Goal: Task Accomplishment & Management: Use online tool/utility

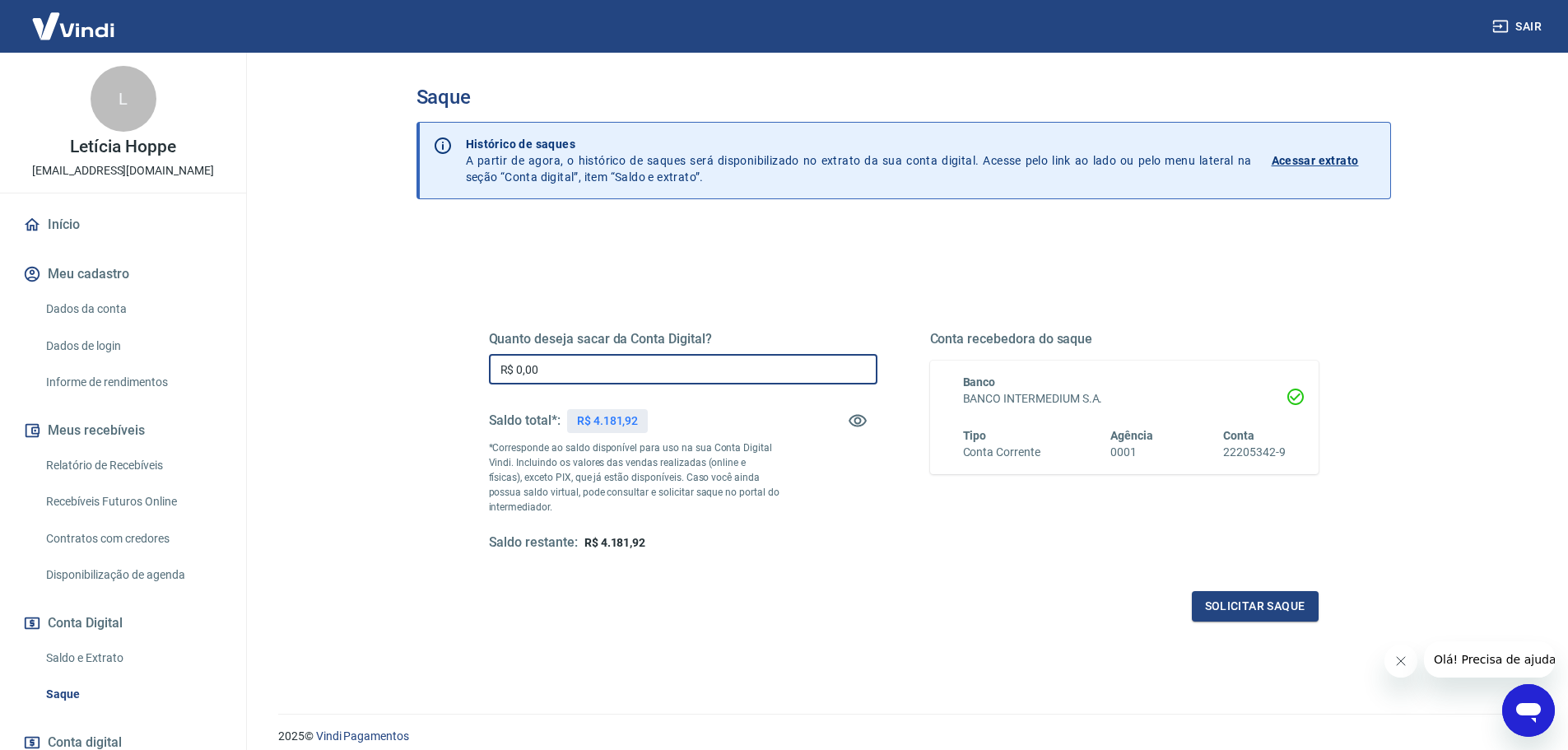
drag, startPoint x: 553, startPoint y: 366, endPoint x: 408, endPoint y: 374, distance: 145.2
click at [413, 374] on div "Saque Histórico de saques A partir de agora, o histórico de saques será disponi…" at bounding box center [904, 374] width 1014 height 641
type input "R$ 4.181,92"
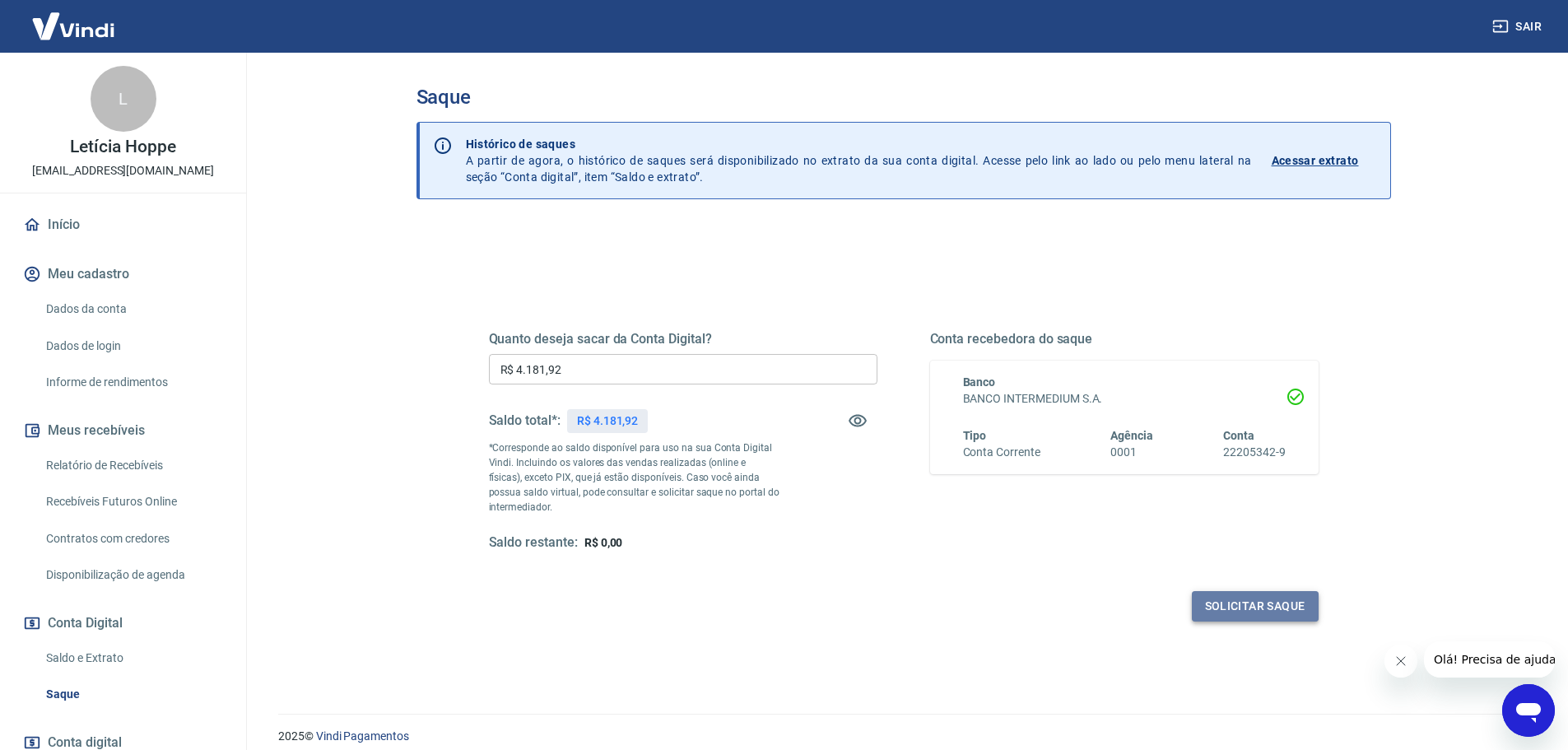
click at [1235, 612] on button "Solicitar saque" at bounding box center [1254, 606] width 126 height 30
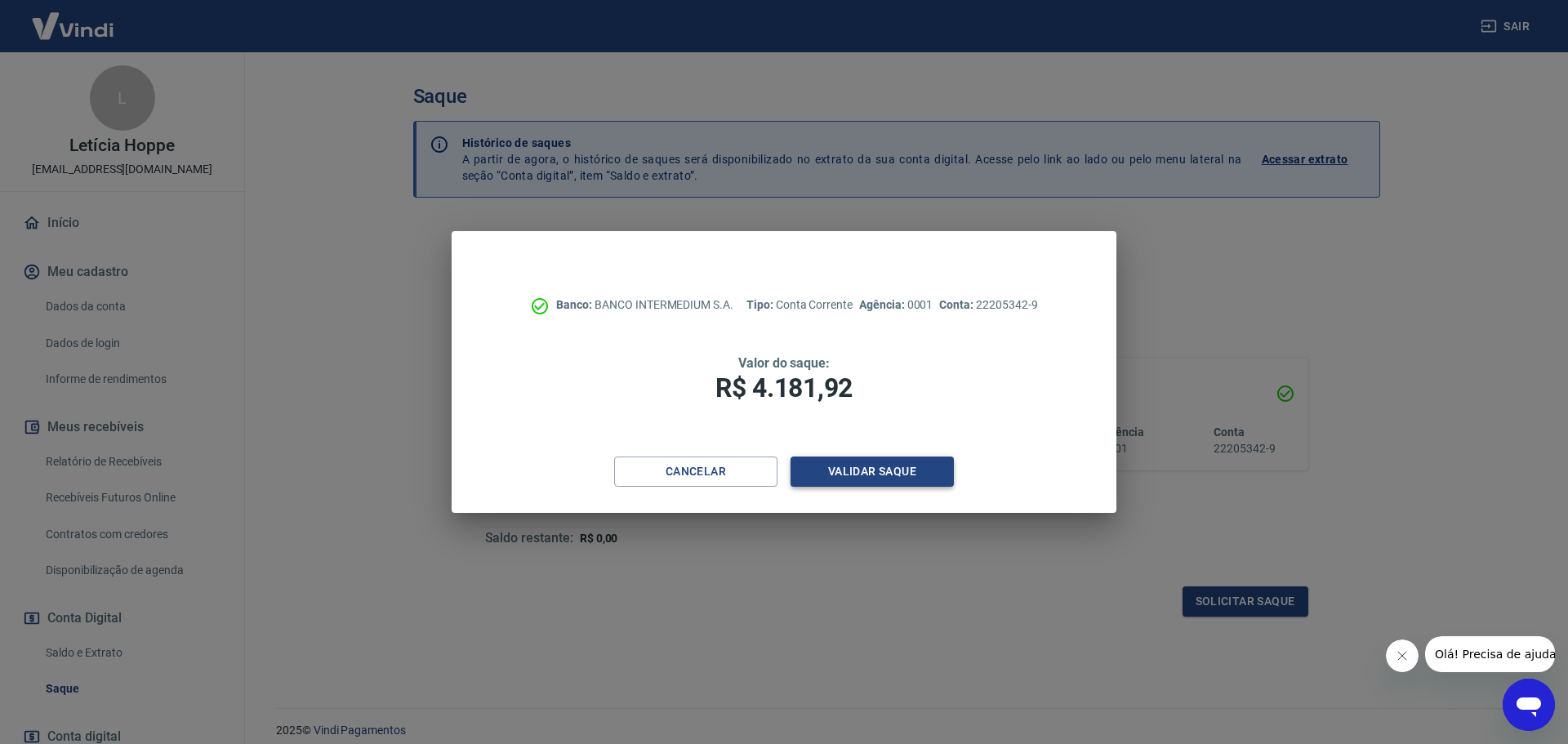
click at [857, 467] on button "Validar saque" at bounding box center [873, 471] width 163 height 30
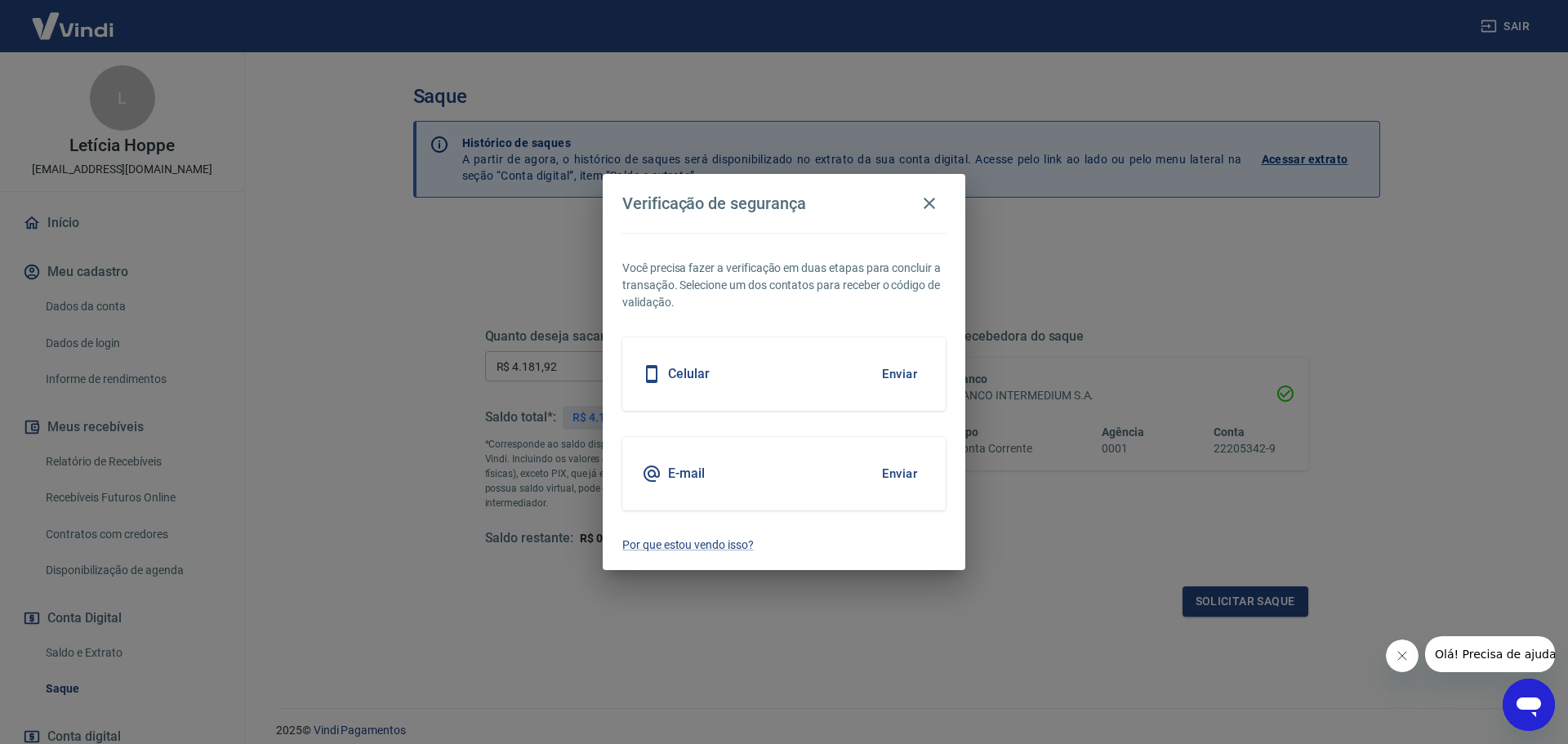
click at [897, 376] on button "Enviar" at bounding box center [900, 373] width 53 height 34
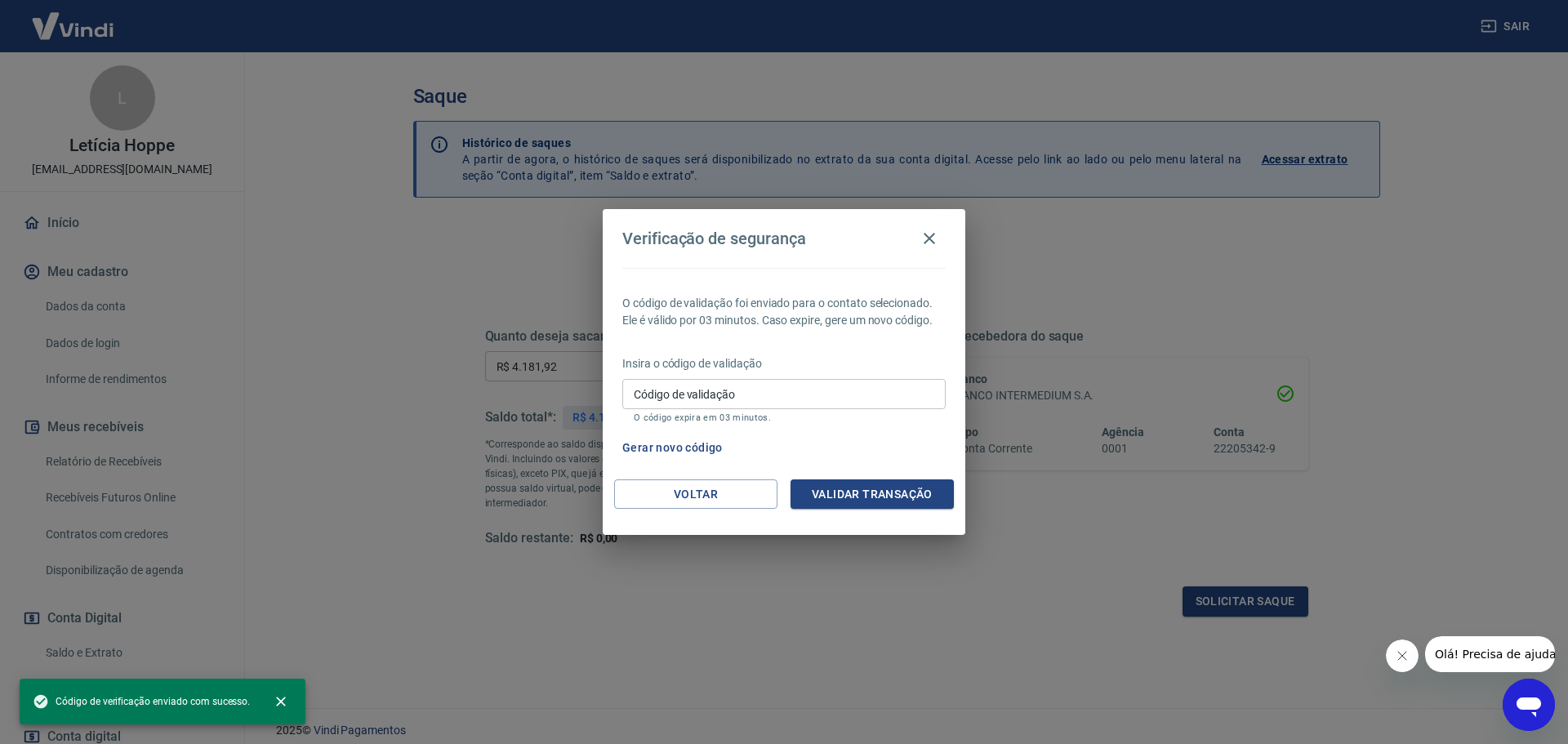
click at [740, 395] on input "Código de validação" at bounding box center [784, 394] width 324 height 30
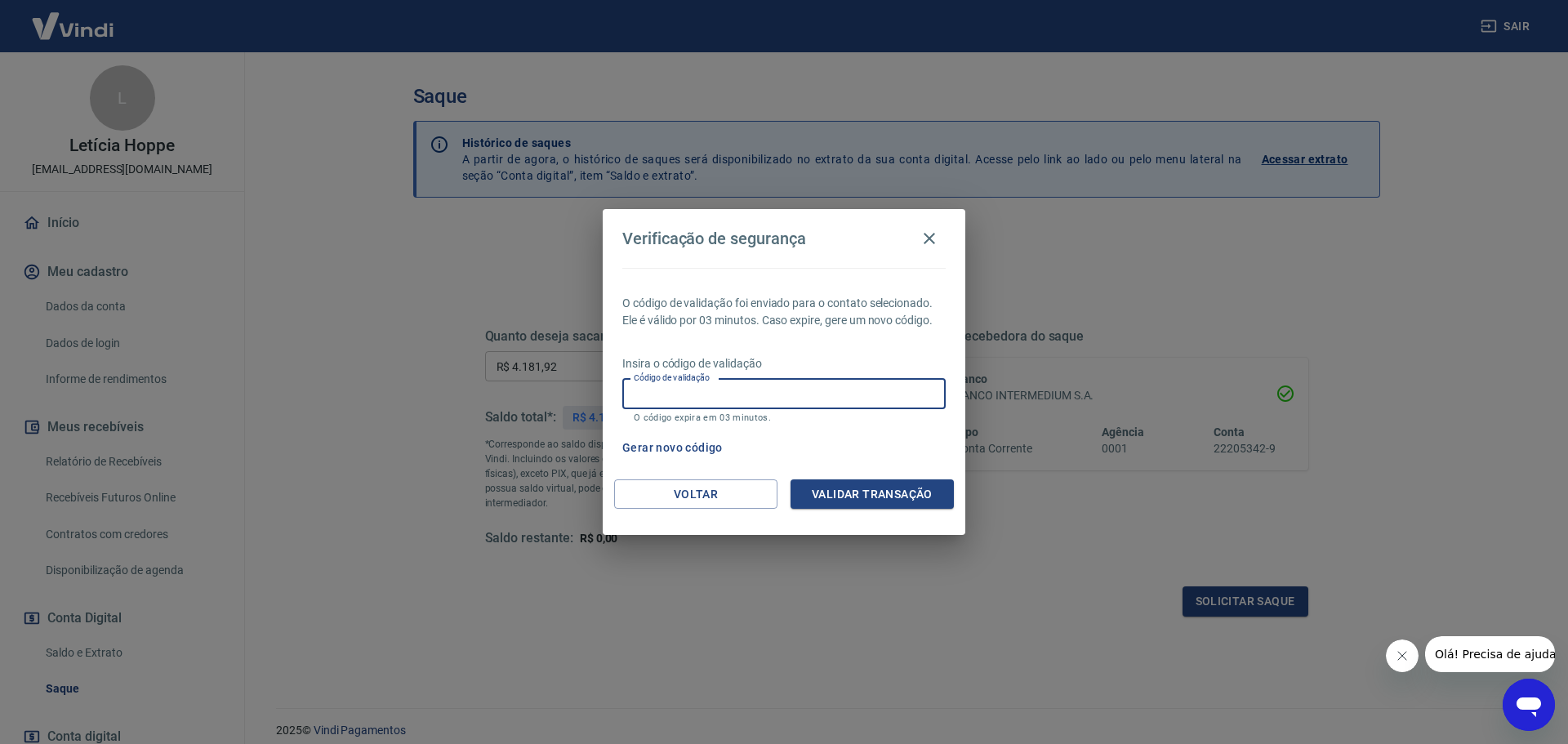
click at [675, 447] on button "Gerar novo código" at bounding box center [672, 447] width 114 height 30
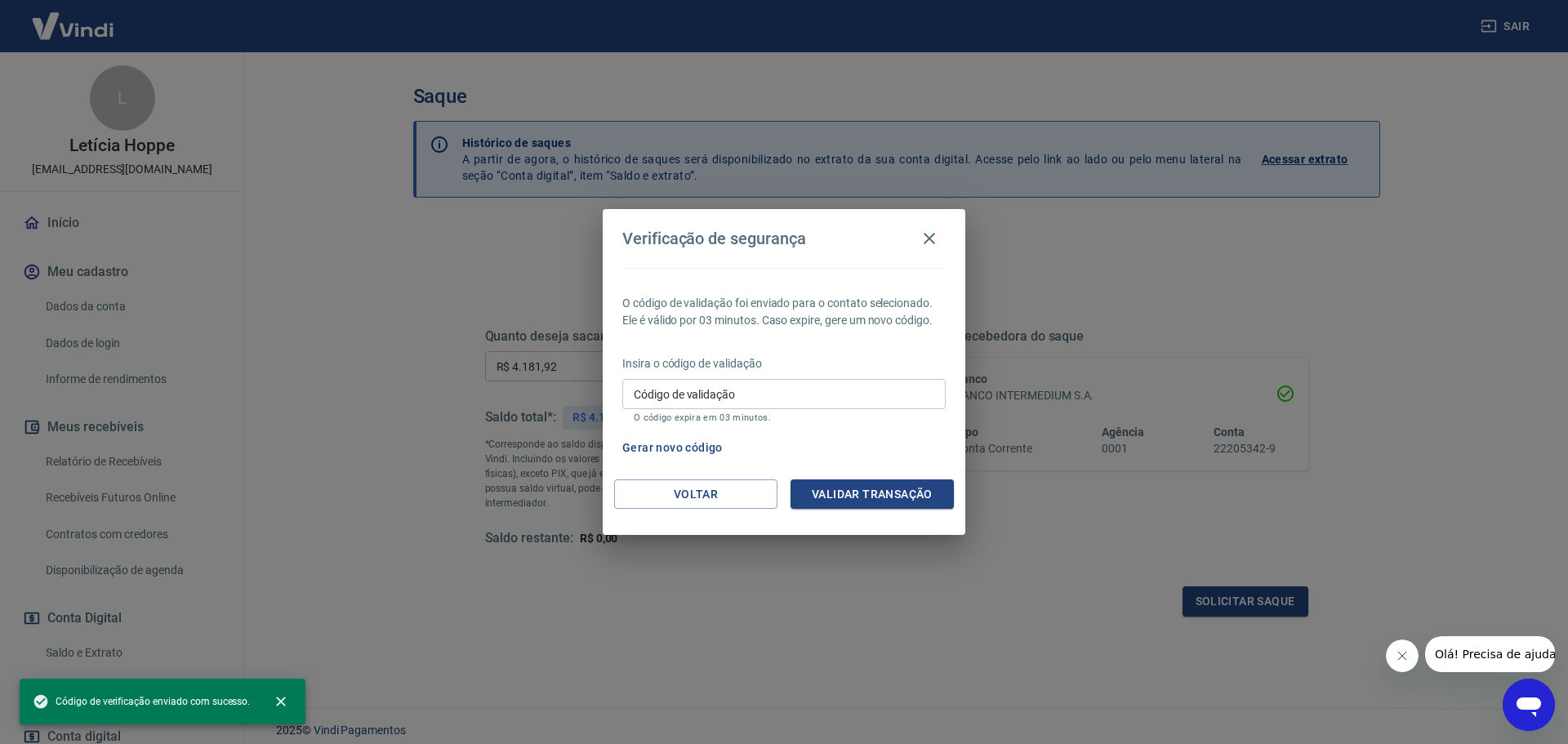
click at [693, 381] on div "Código de validação Código de validação O código expira em 03 minutos." at bounding box center [784, 401] width 324 height 44
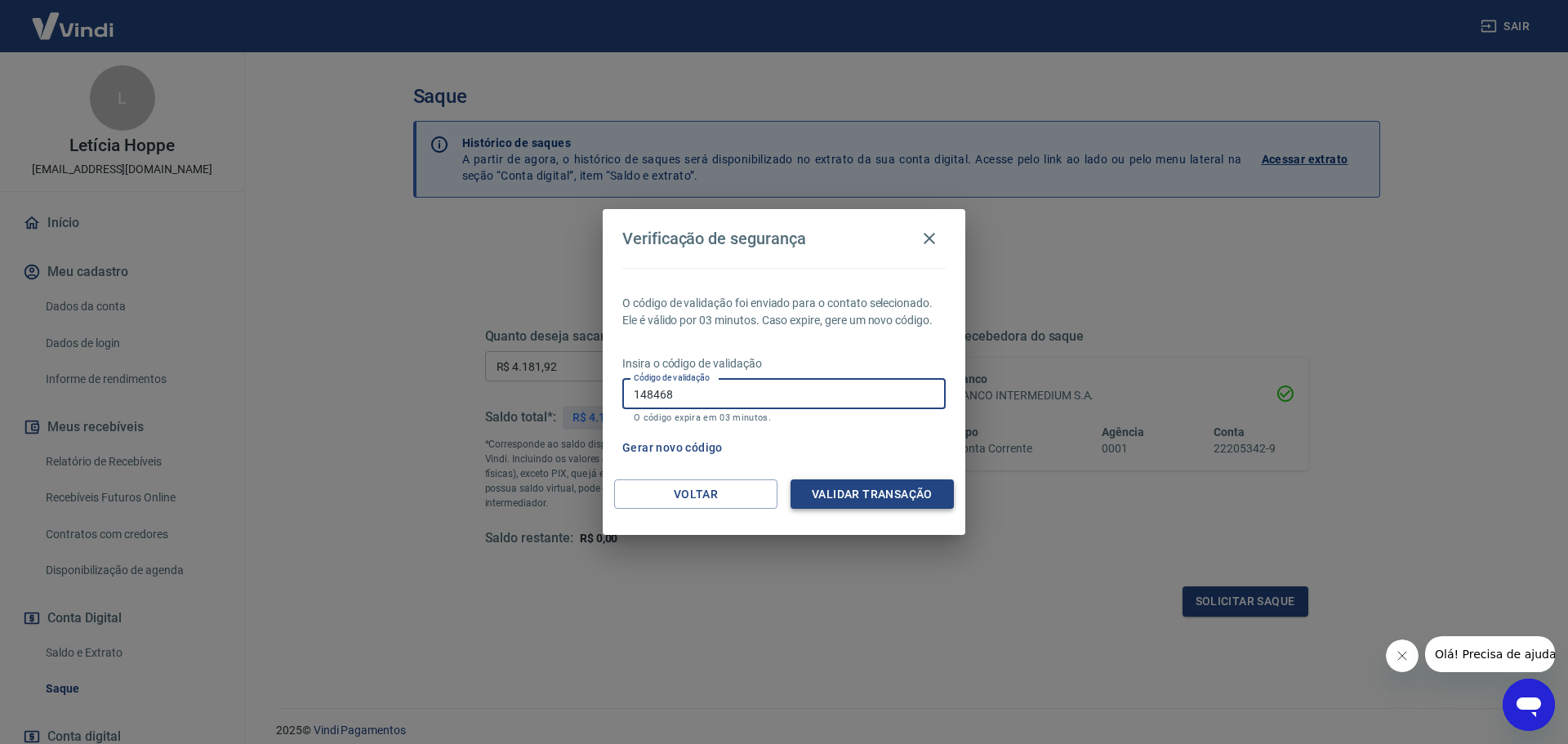
type input "148468"
click at [803, 479] on button "Validar transação" at bounding box center [873, 494] width 163 height 30
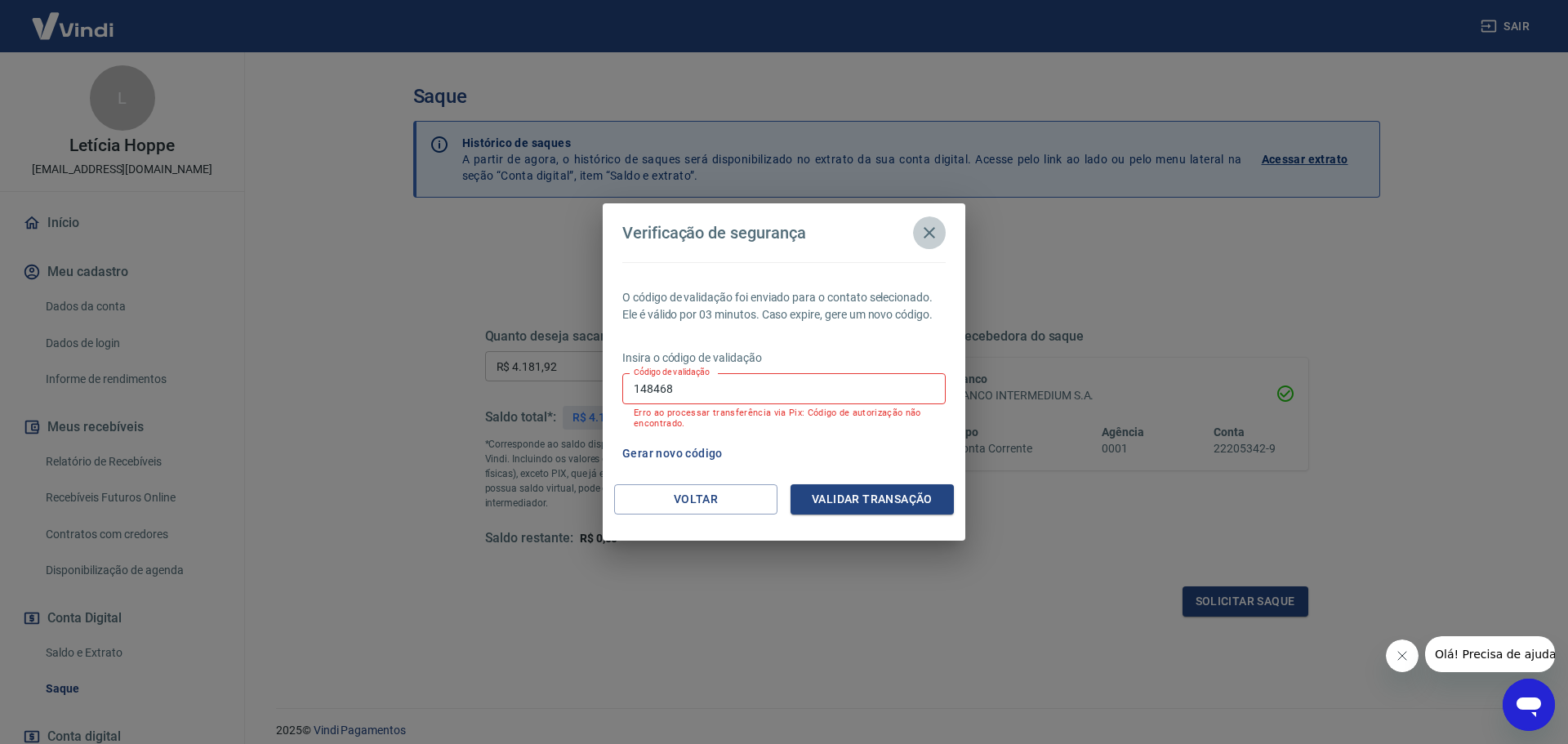
click at [936, 237] on icon "button" at bounding box center [930, 232] width 19 height 19
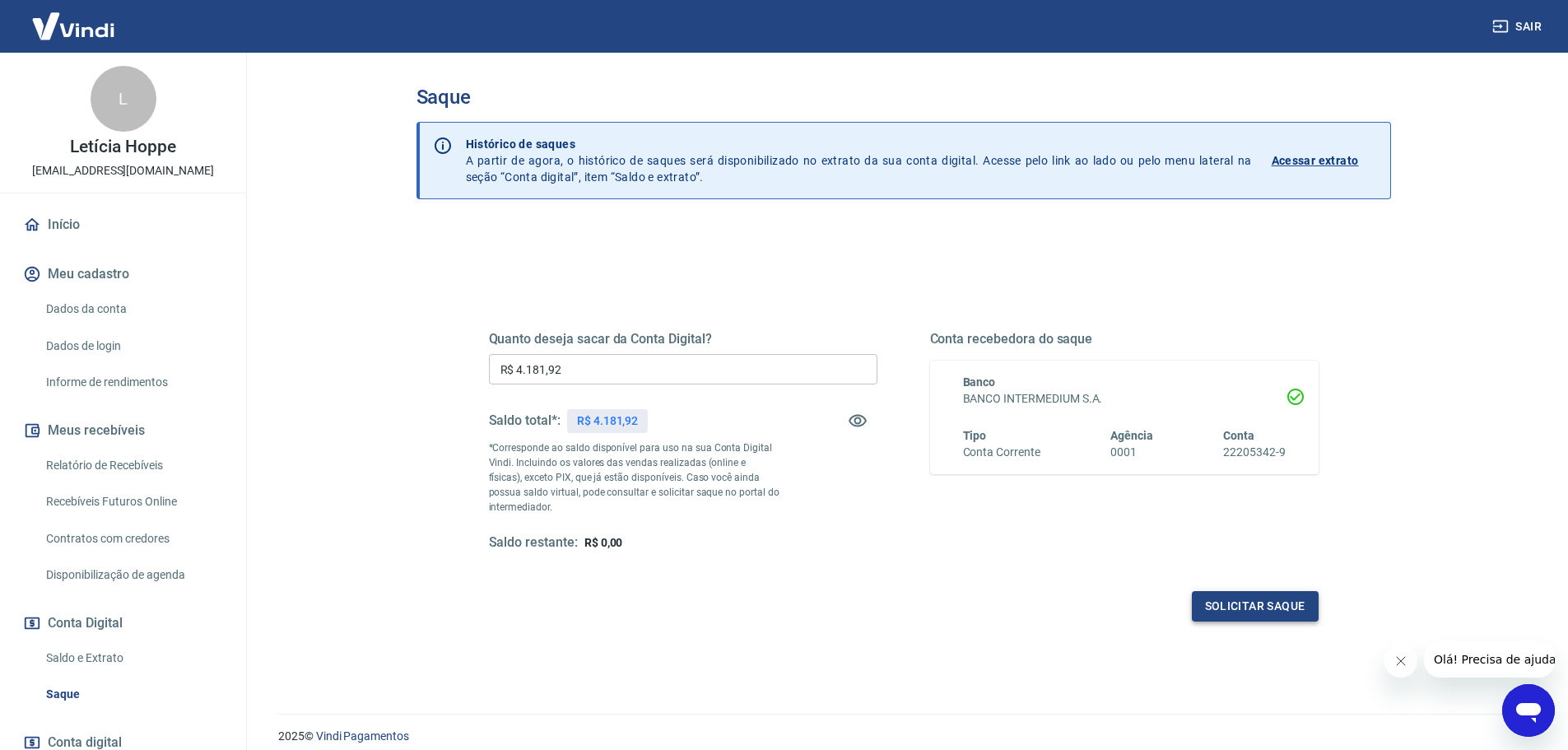
click at [1289, 597] on button "Solicitar saque" at bounding box center [1254, 606] width 126 height 30
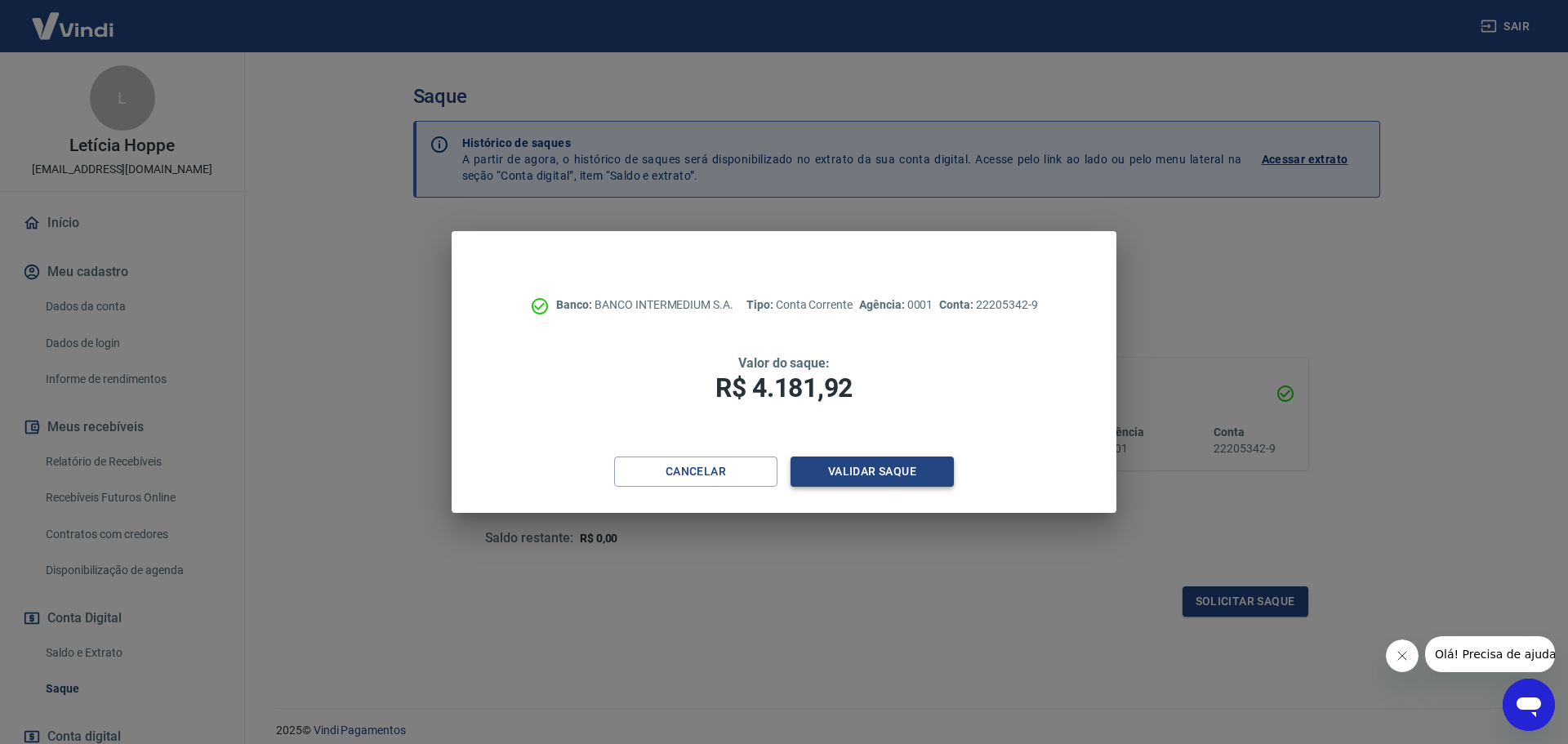
click at [891, 474] on button "Validar saque" at bounding box center [873, 471] width 163 height 30
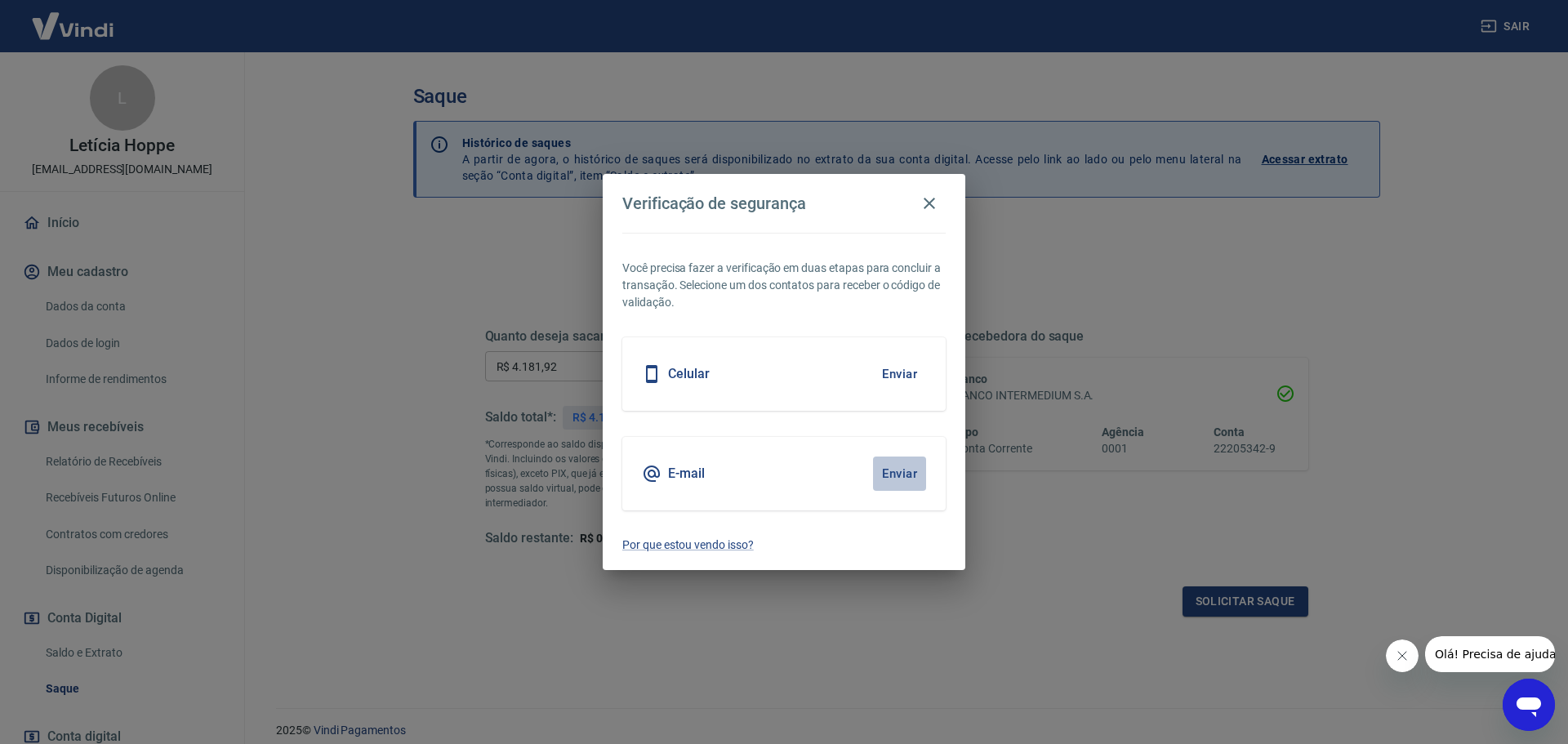
click at [906, 477] on button "Enviar" at bounding box center [900, 473] width 53 height 34
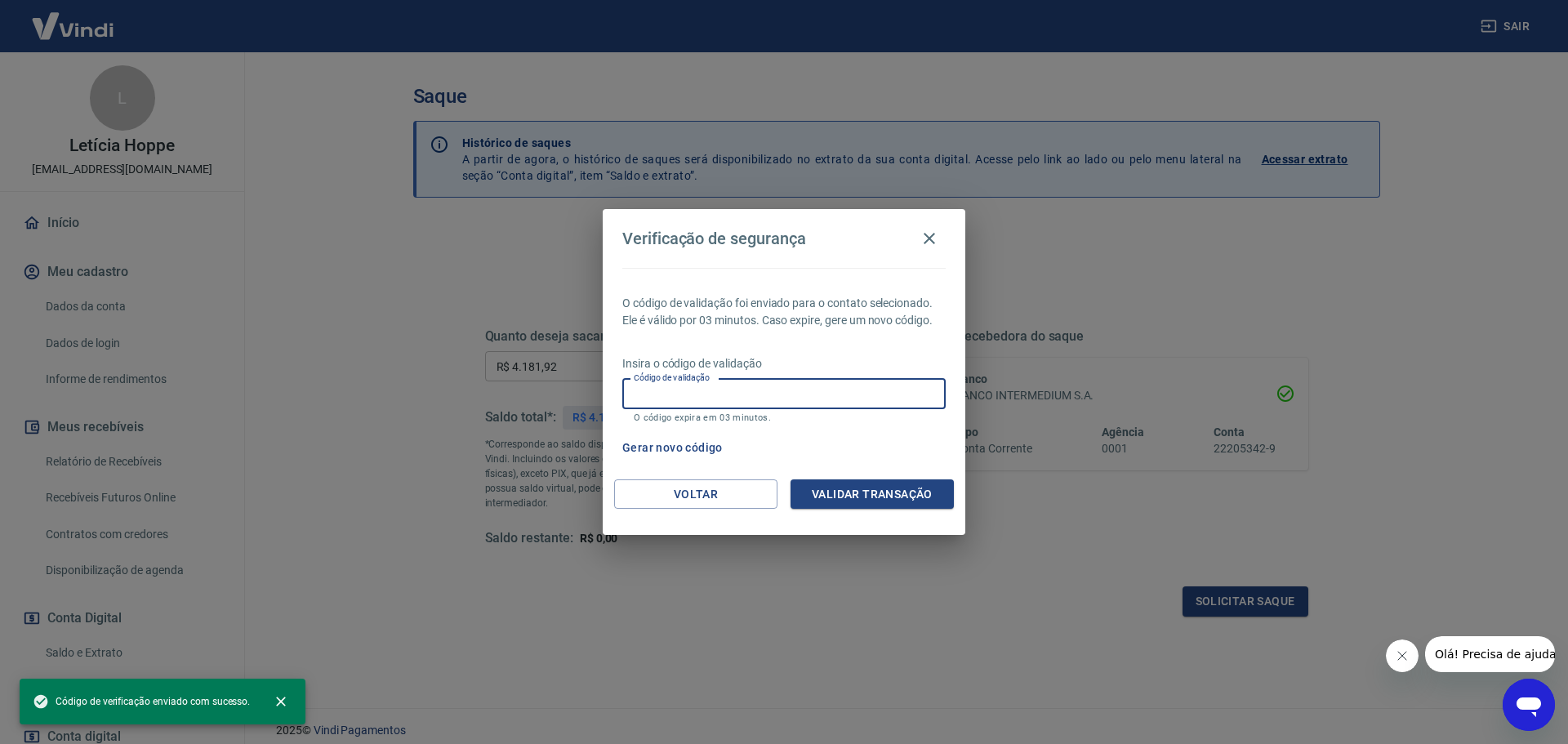
click at [757, 386] on input "Código de validação" at bounding box center [784, 394] width 324 height 30
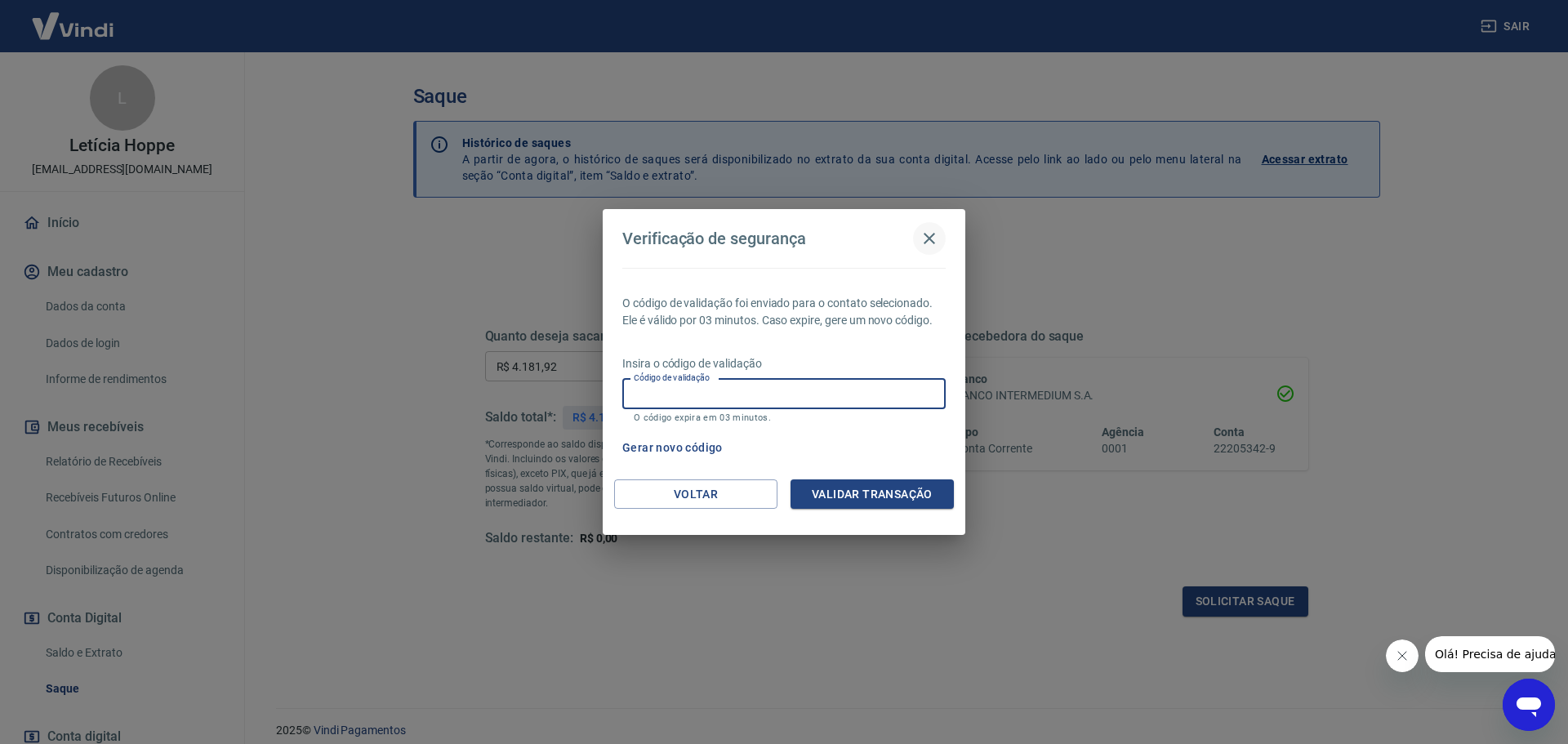
click at [933, 236] on icon "button" at bounding box center [930, 238] width 12 height 12
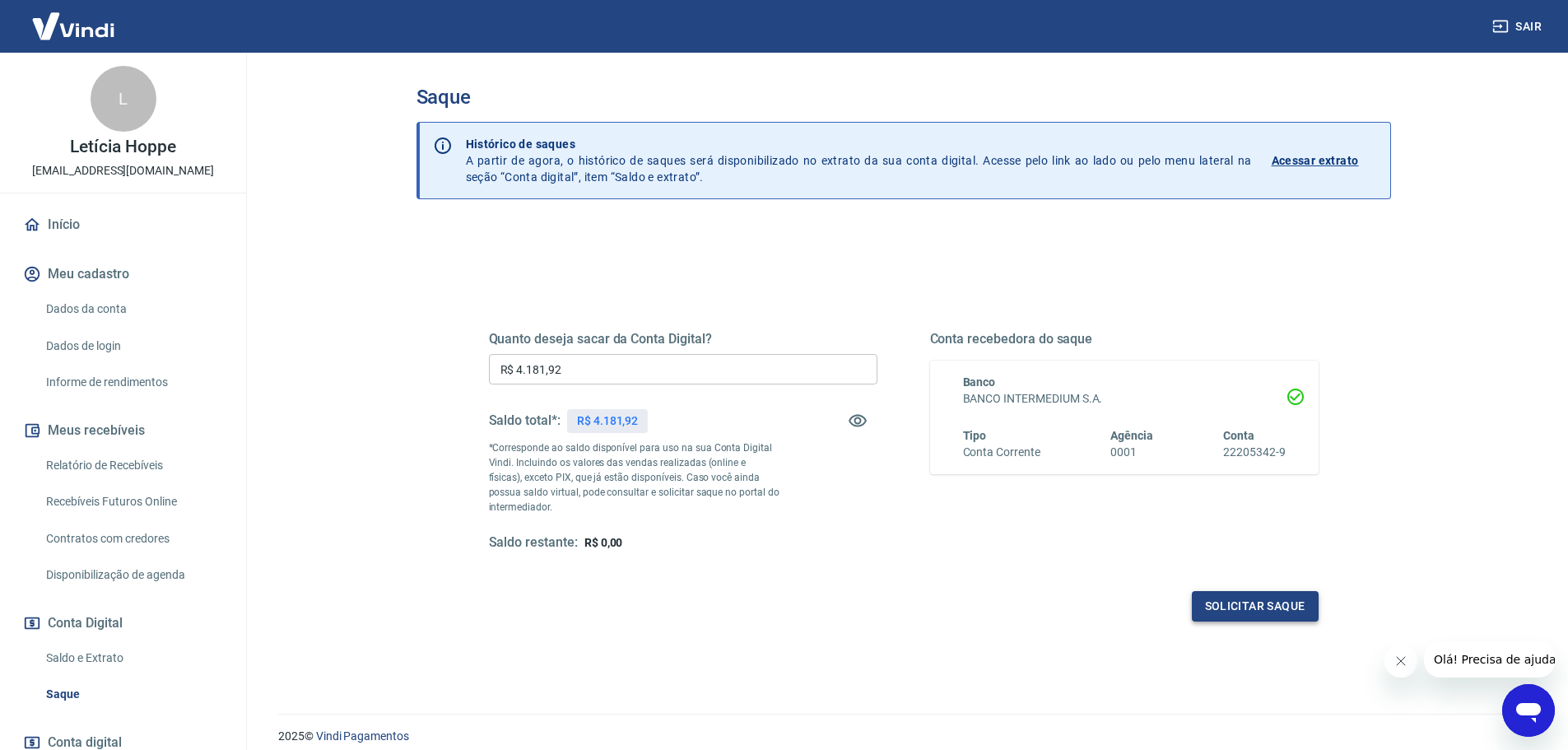
click at [1225, 603] on button "Solicitar saque" at bounding box center [1254, 606] width 126 height 30
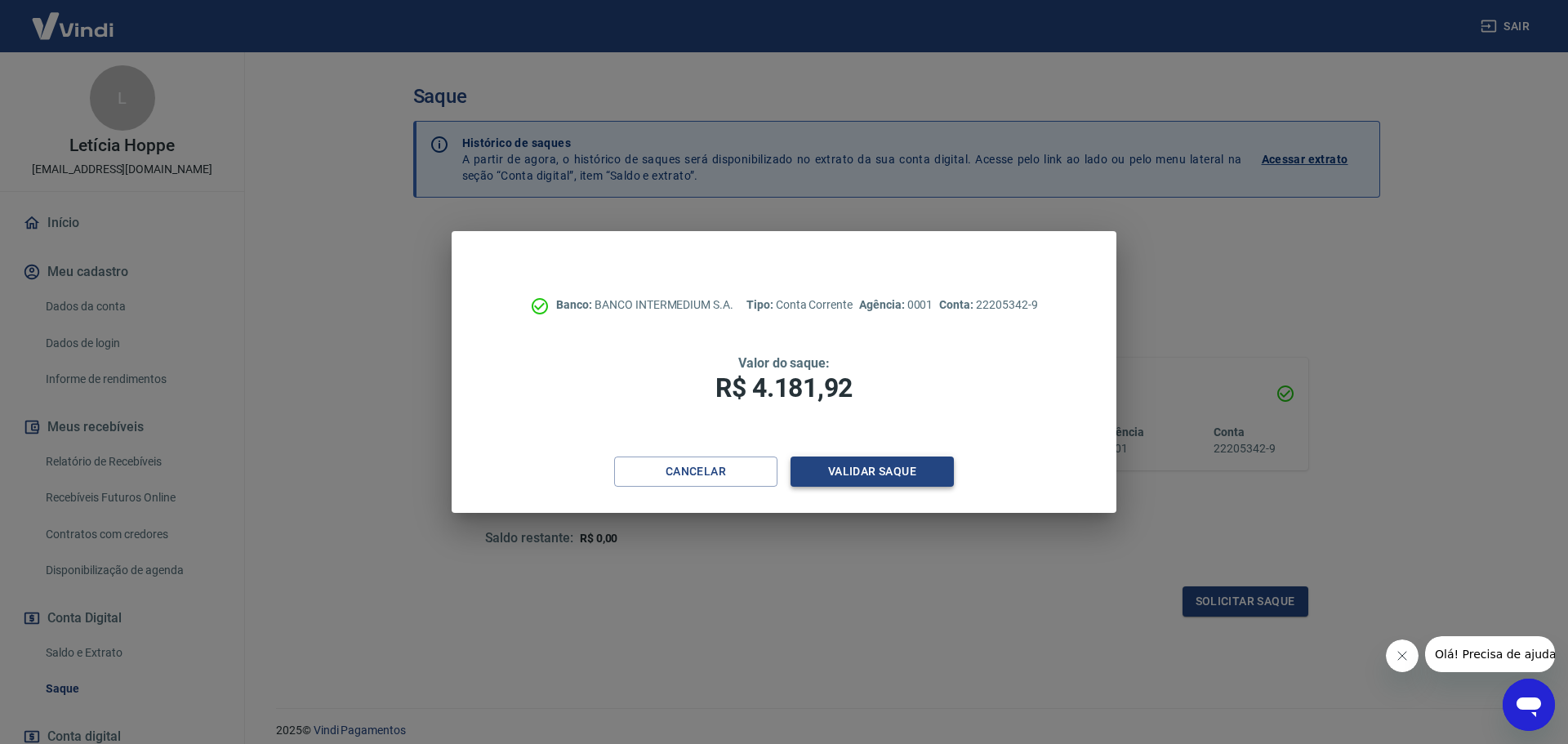
click at [894, 484] on button "Validar saque" at bounding box center [873, 471] width 163 height 30
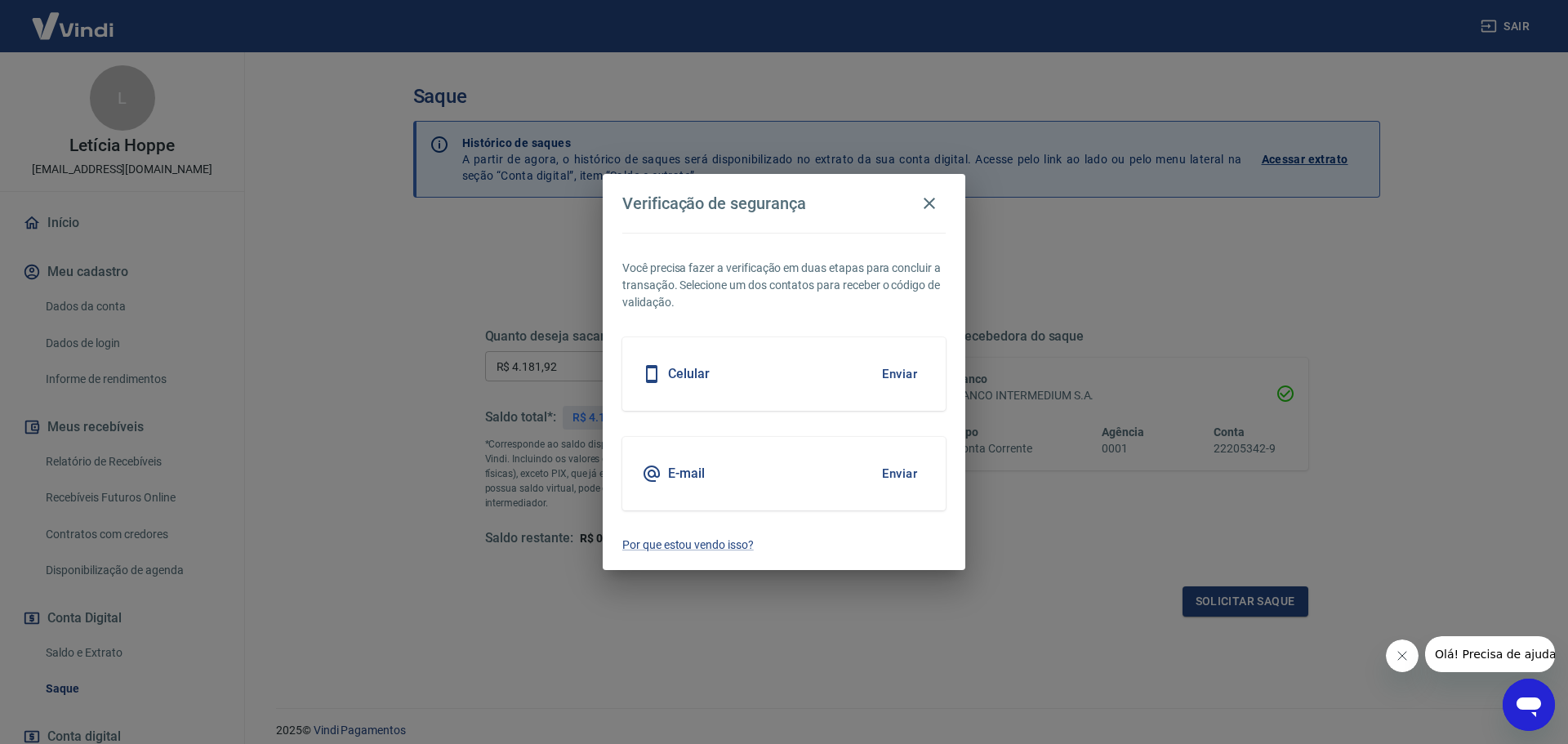
click at [893, 471] on button "Enviar" at bounding box center [900, 473] width 53 height 34
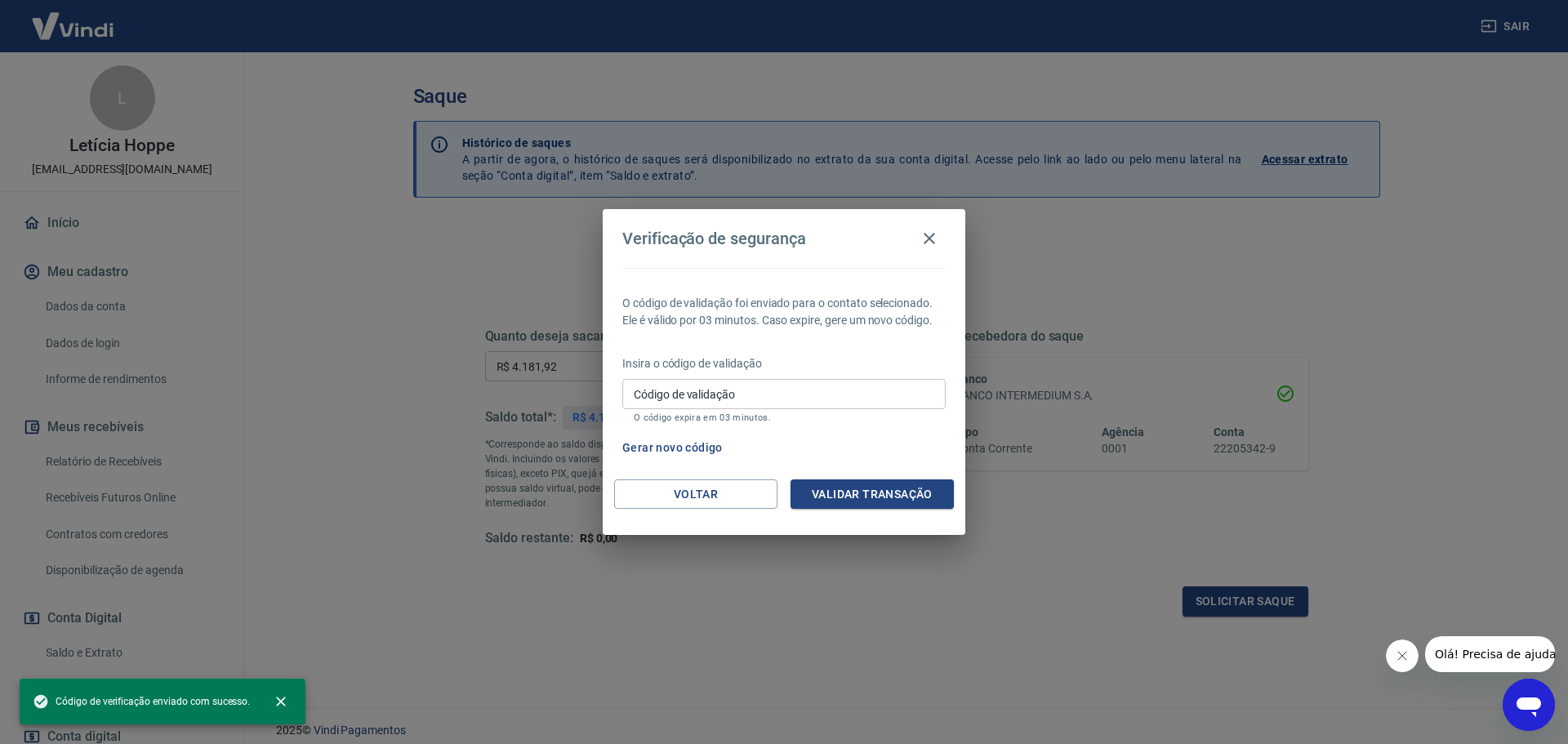
click at [855, 392] on input "Código de validação" at bounding box center [784, 394] width 324 height 30
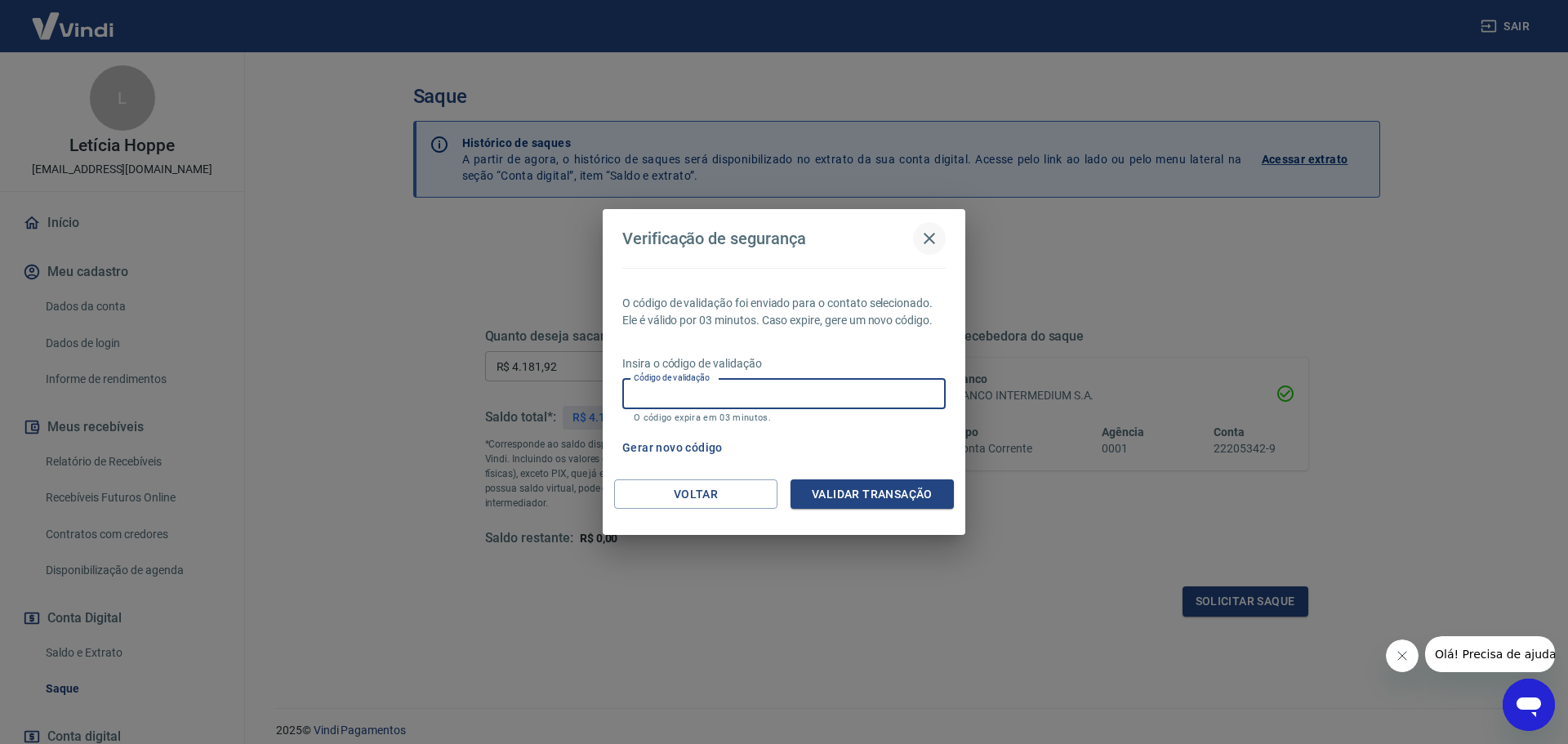
click at [930, 232] on icon "button" at bounding box center [930, 238] width 19 height 19
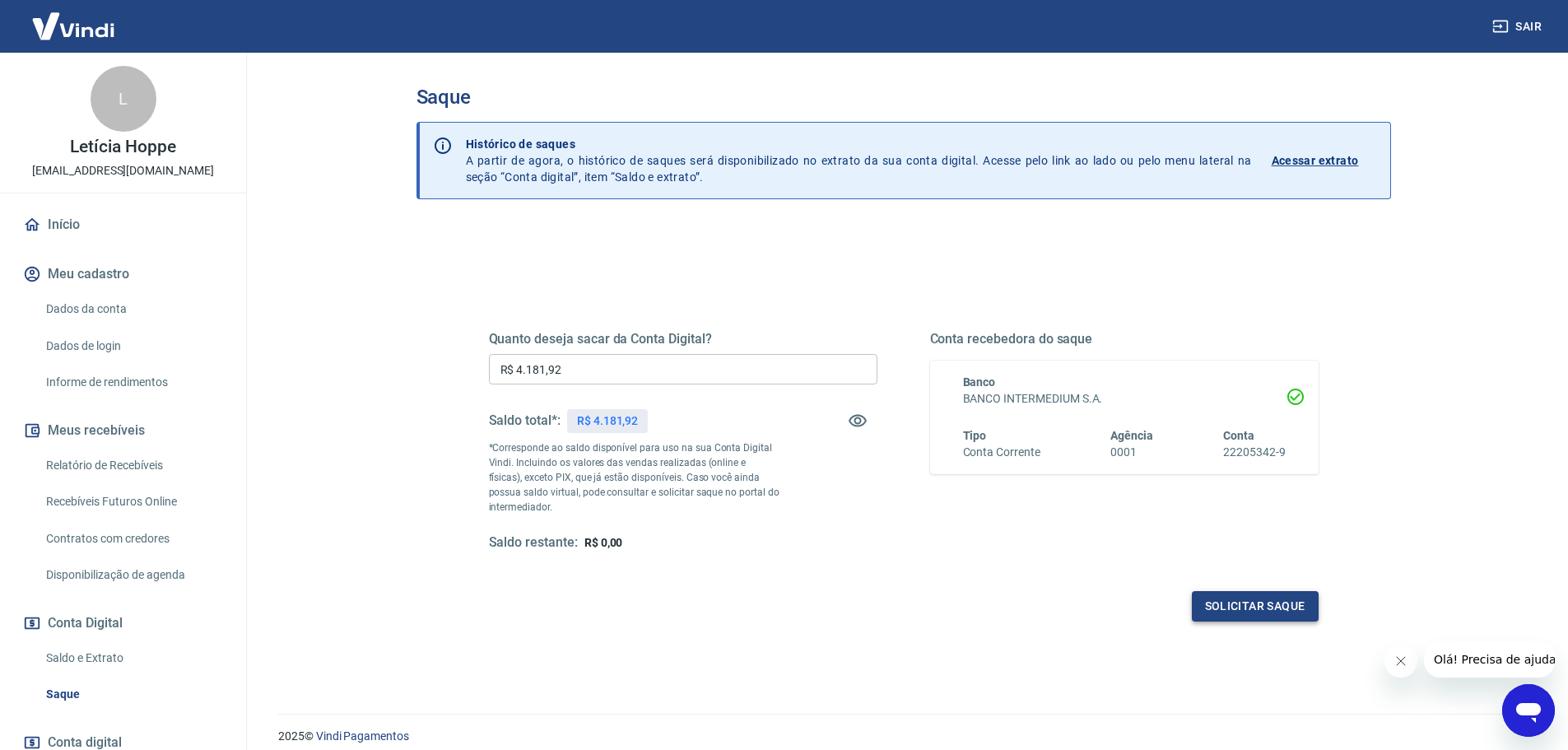
click at [1240, 604] on button "Solicitar saque" at bounding box center [1254, 606] width 126 height 30
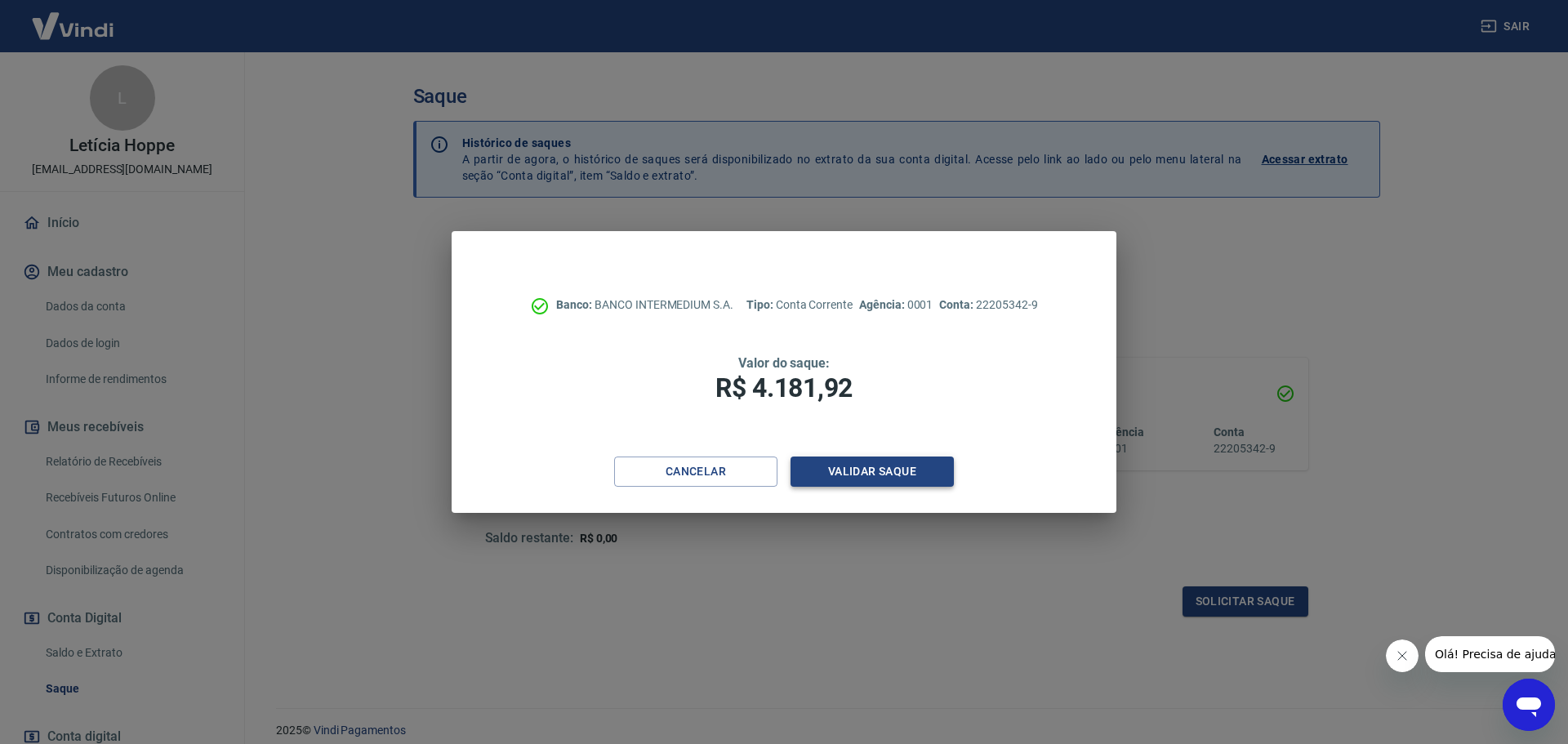
click at [828, 481] on button "Validar saque" at bounding box center [873, 471] width 163 height 30
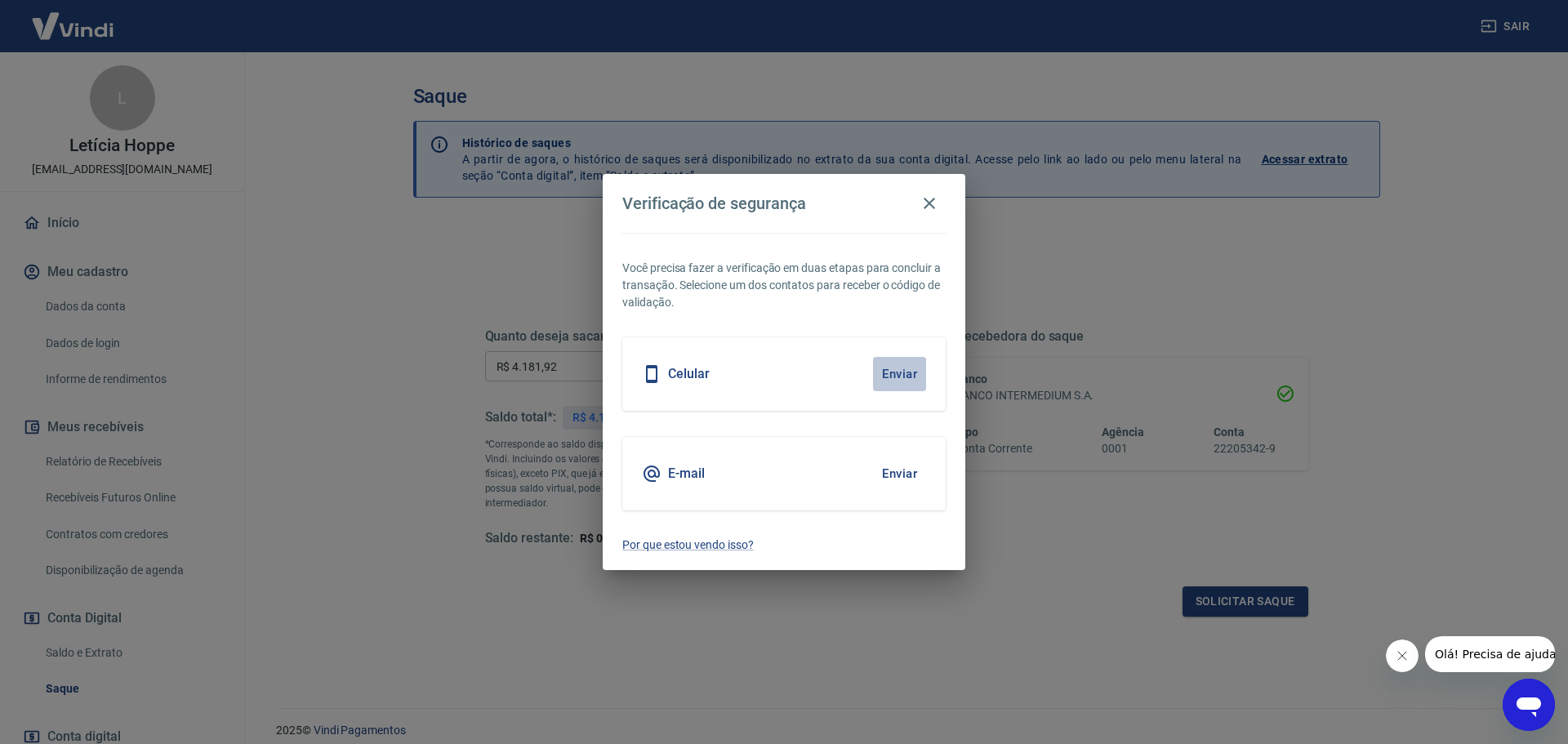
click at [892, 372] on button "Enviar" at bounding box center [900, 373] width 53 height 34
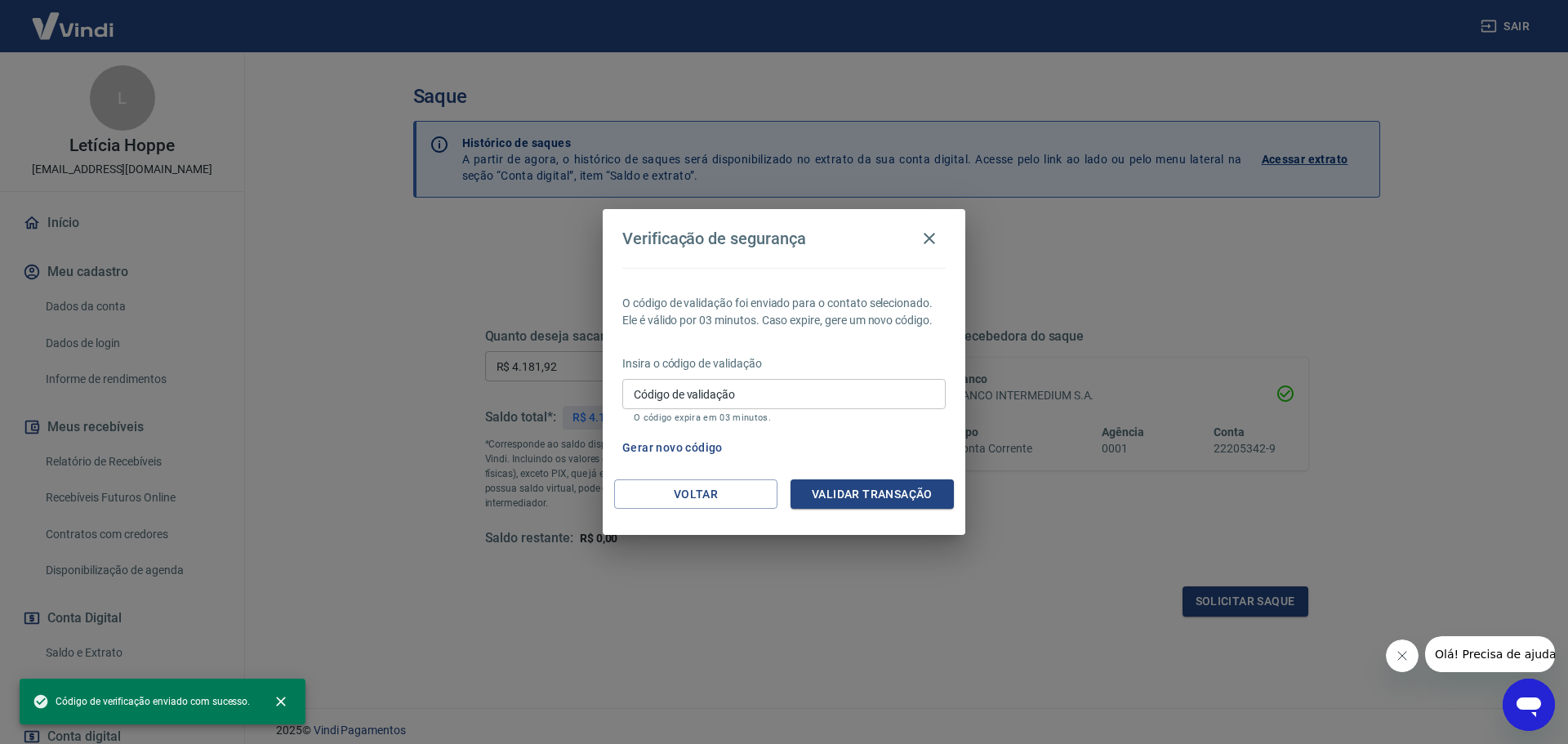
click at [783, 388] on input "Código de validação" at bounding box center [784, 394] width 324 height 30
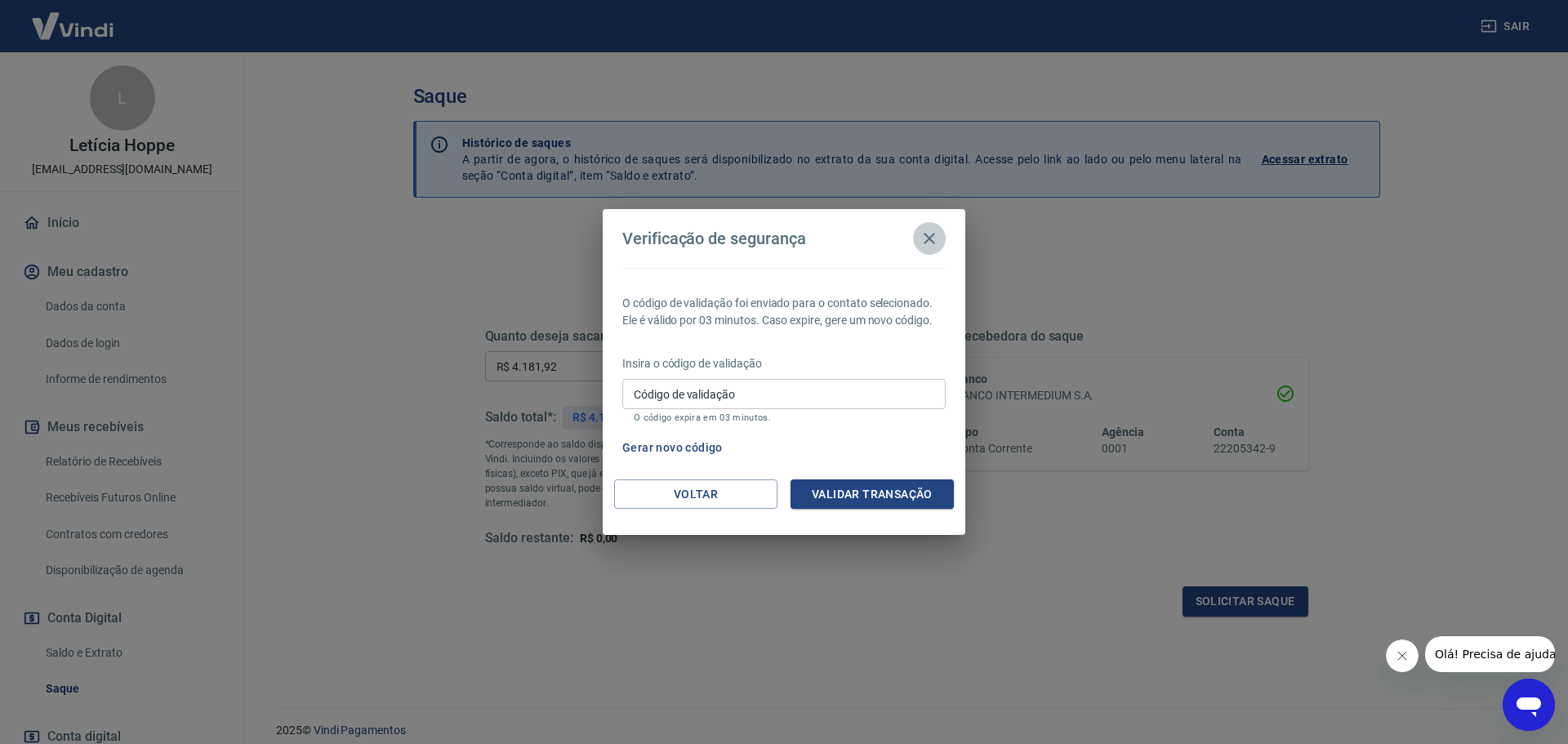
click at [926, 237] on icon "button" at bounding box center [930, 238] width 19 height 19
